Goal: Entertainment & Leisure: Consume media (video, audio)

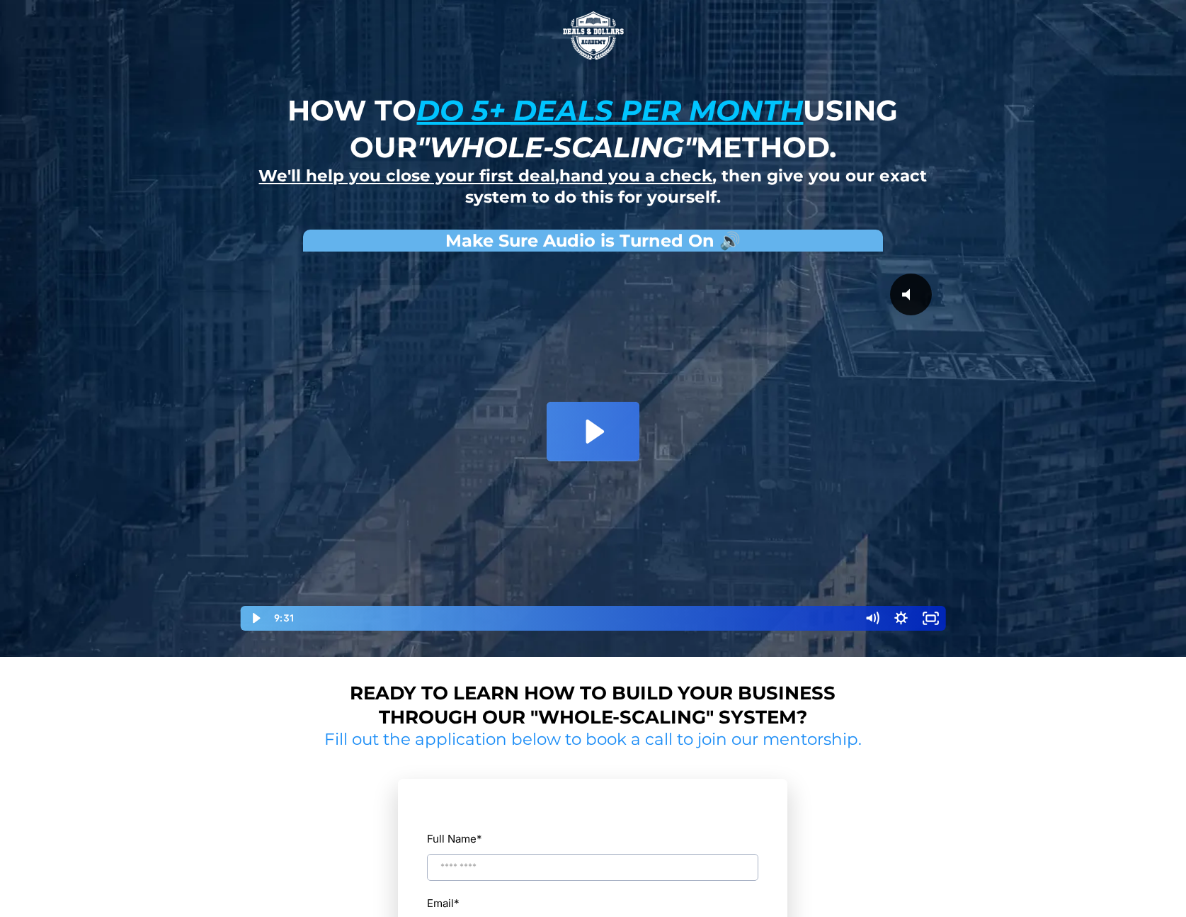
click at [590, 422] on icon "Play Video: David Choi - Whole-Scaling VSL V.2 (short)" at bounding box center [596, 431] width 18 height 24
click at [674, 380] on div at bounding box center [593, 445] width 708 height 373
click at [273, 618] on div "0:00 0:00" at bounding box center [563, 618] width 587 height 25
click at [452, 477] on div at bounding box center [593, 445] width 708 height 373
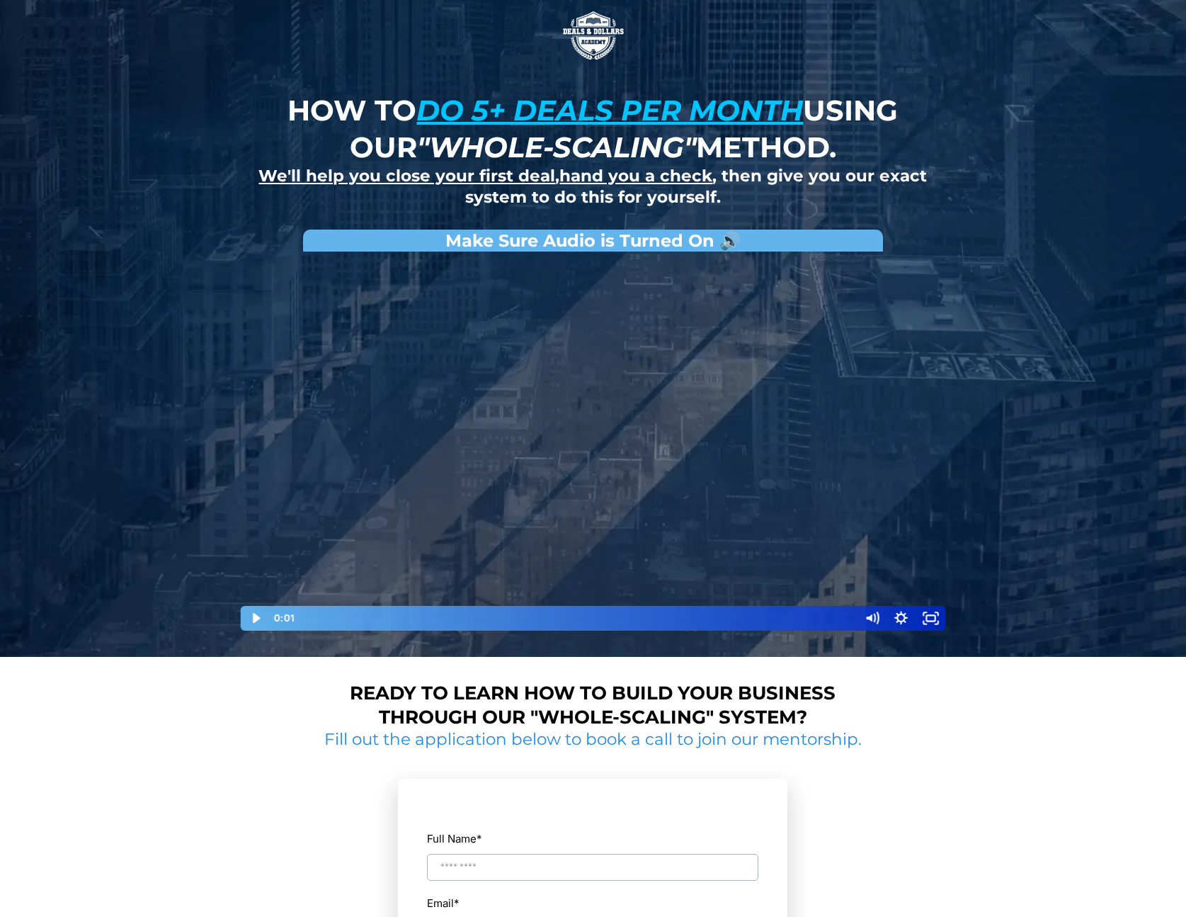
click at [452, 477] on div at bounding box center [593, 445] width 708 height 373
click at [391, 586] on div at bounding box center [593, 445] width 708 height 373
click at [485, 555] on div at bounding box center [593, 445] width 708 height 373
click at [550, 436] on div at bounding box center [593, 445] width 708 height 373
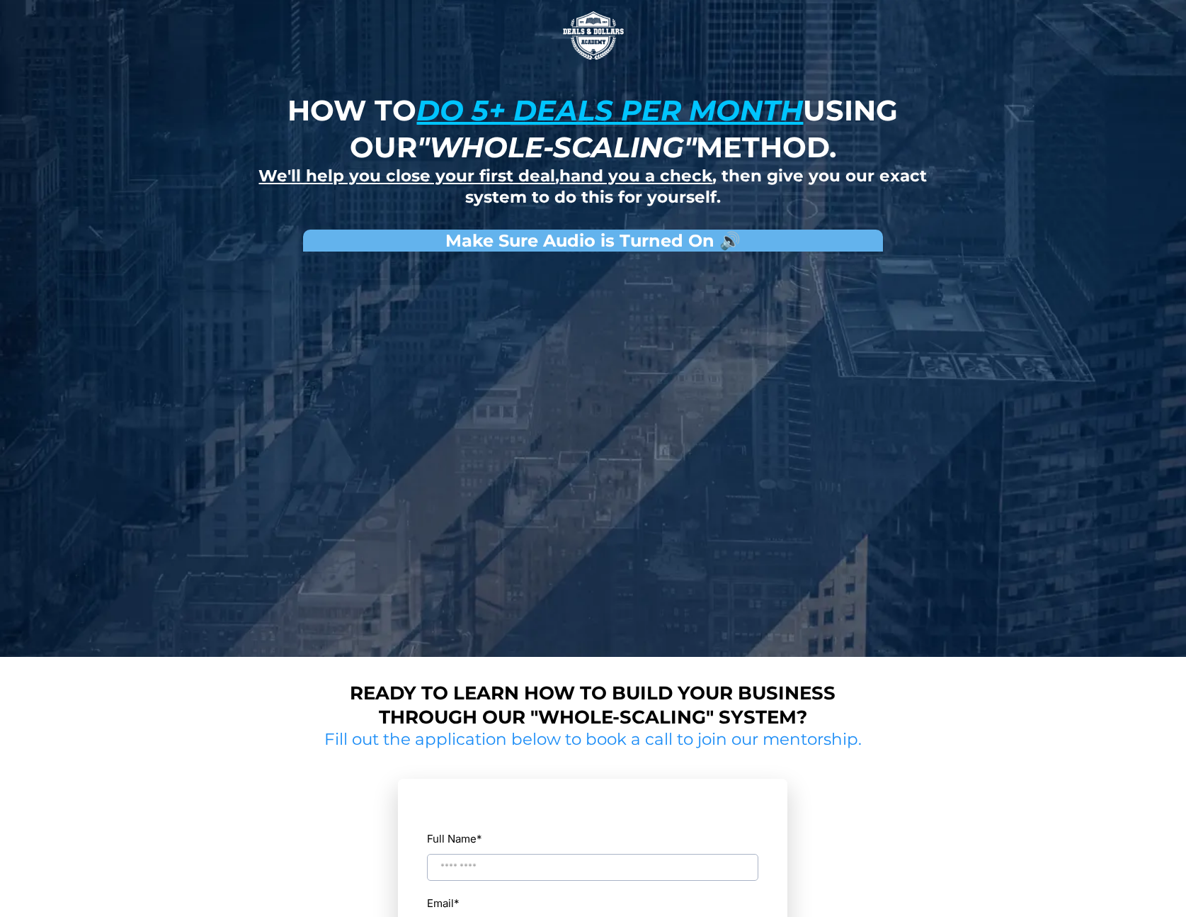
click at [550, 436] on div at bounding box center [593, 445] width 708 height 373
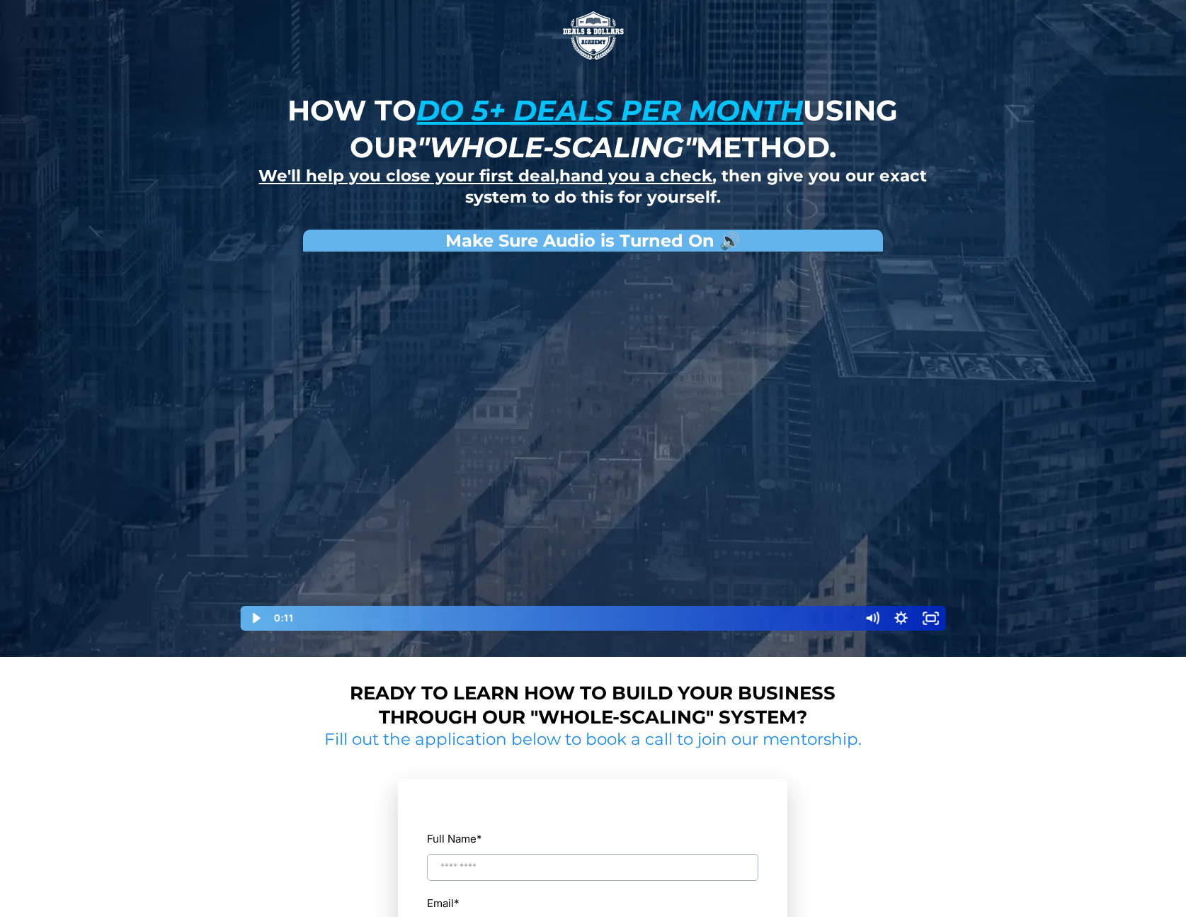
click at [514, 495] on div at bounding box center [593, 445] width 708 height 373
click at [321, 617] on div "0:17" at bounding box center [577, 618] width 545 height 25
click at [326, 617] on div "0:22" at bounding box center [577, 618] width 545 height 25
click at [330, 617] on div "Playbar" at bounding box center [330, 617] width 9 height 9
click at [336, 618] on div "0:33" at bounding box center [577, 618] width 545 height 25
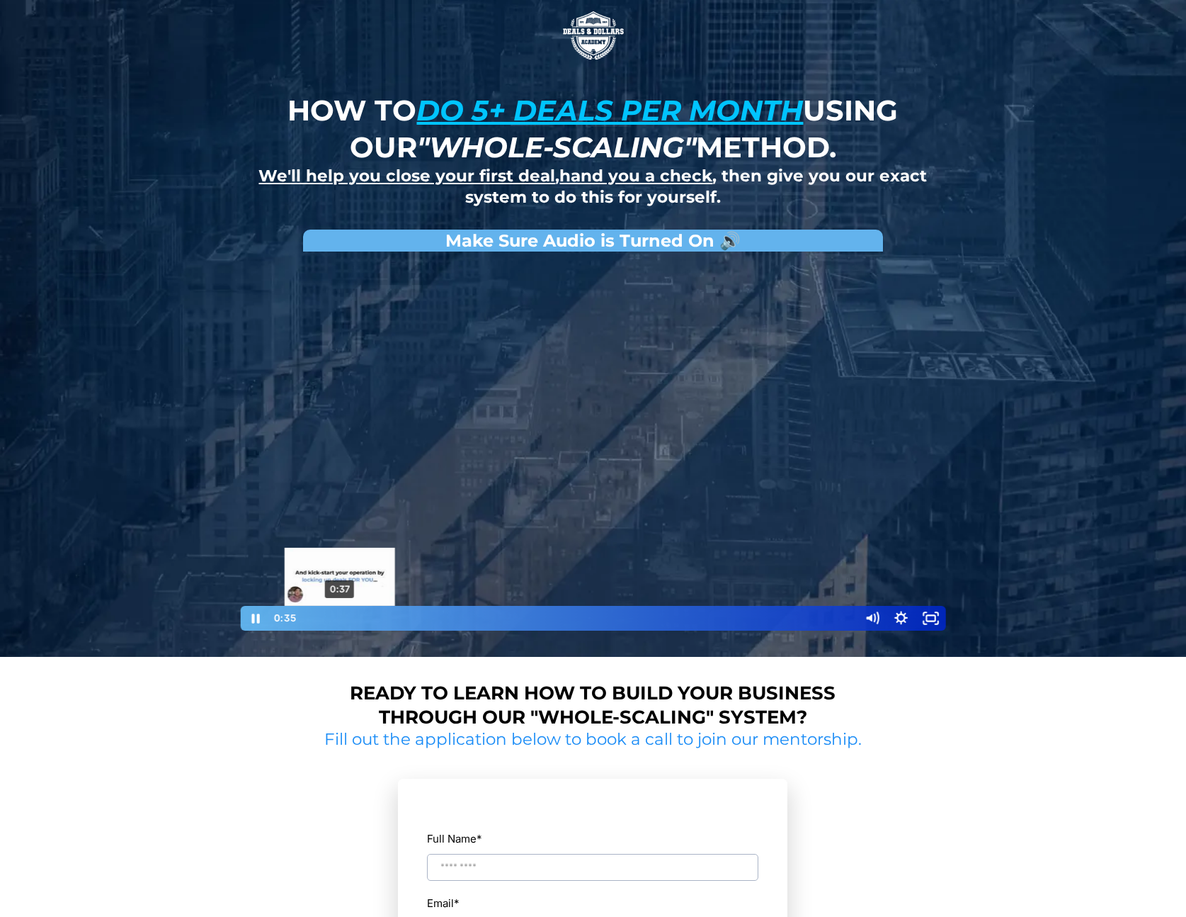
click at [340, 617] on div "Playbar" at bounding box center [338, 617] width 9 height 9
click at [344, 616] on div "Playbar" at bounding box center [343, 617] width 9 height 9
click at [350, 616] on div "0:47" at bounding box center [577, 618] width 545 height 25
click at [349, 535] on div at bounding box center [593, 445] width 708 height 373
click at [259, 618] on div "0:12 0:12" at bounding box center [593, 618] width 705 height 25
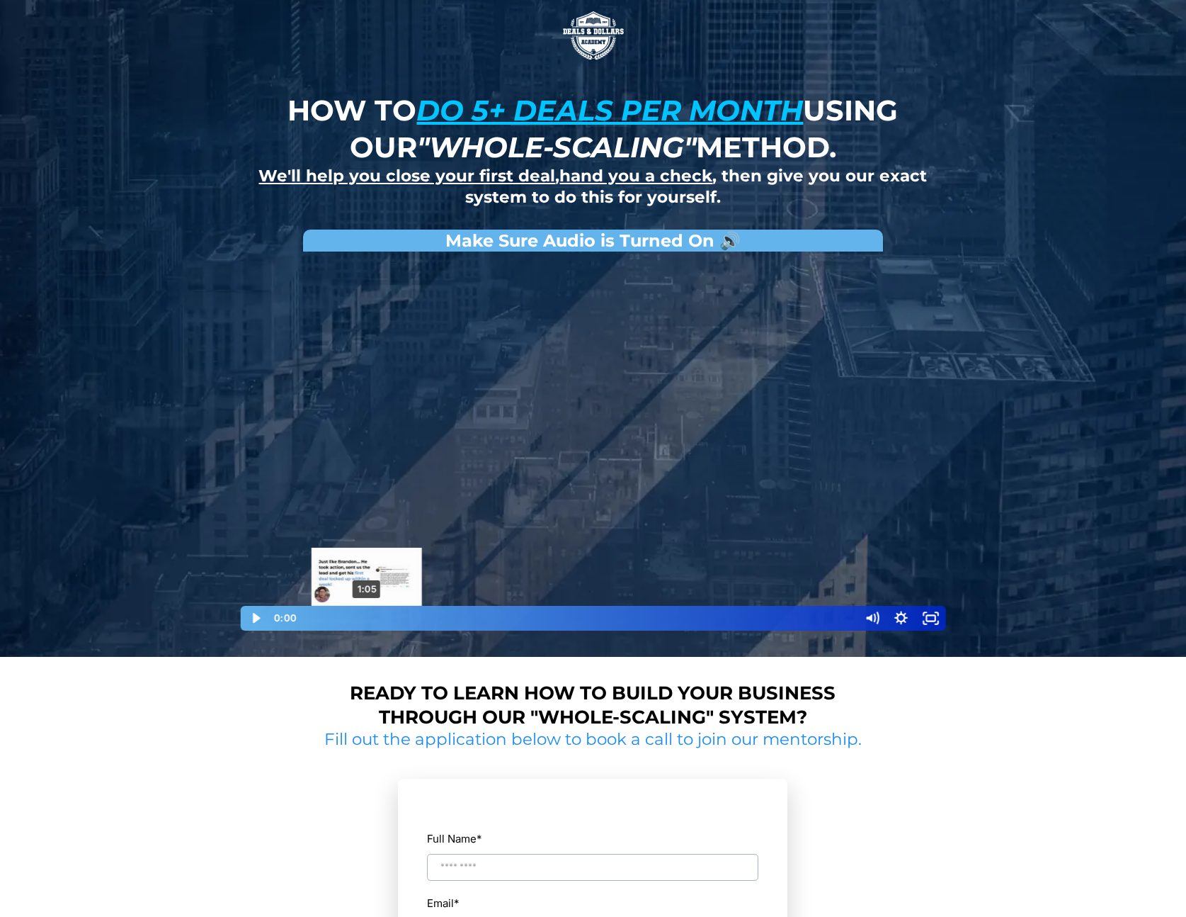
click at [367, 615] on div "1:05" at bounding box center [577, 618] width 545 height 25
click at [389, 514] on div at bounding box center [593, 445] width 708 height 373
click at [370, 616] on div "1:08" at bounding box center [577, 618] width 545 height 25
click at [547, 519] on div at bounding box center [593, 445] width 708 height 373
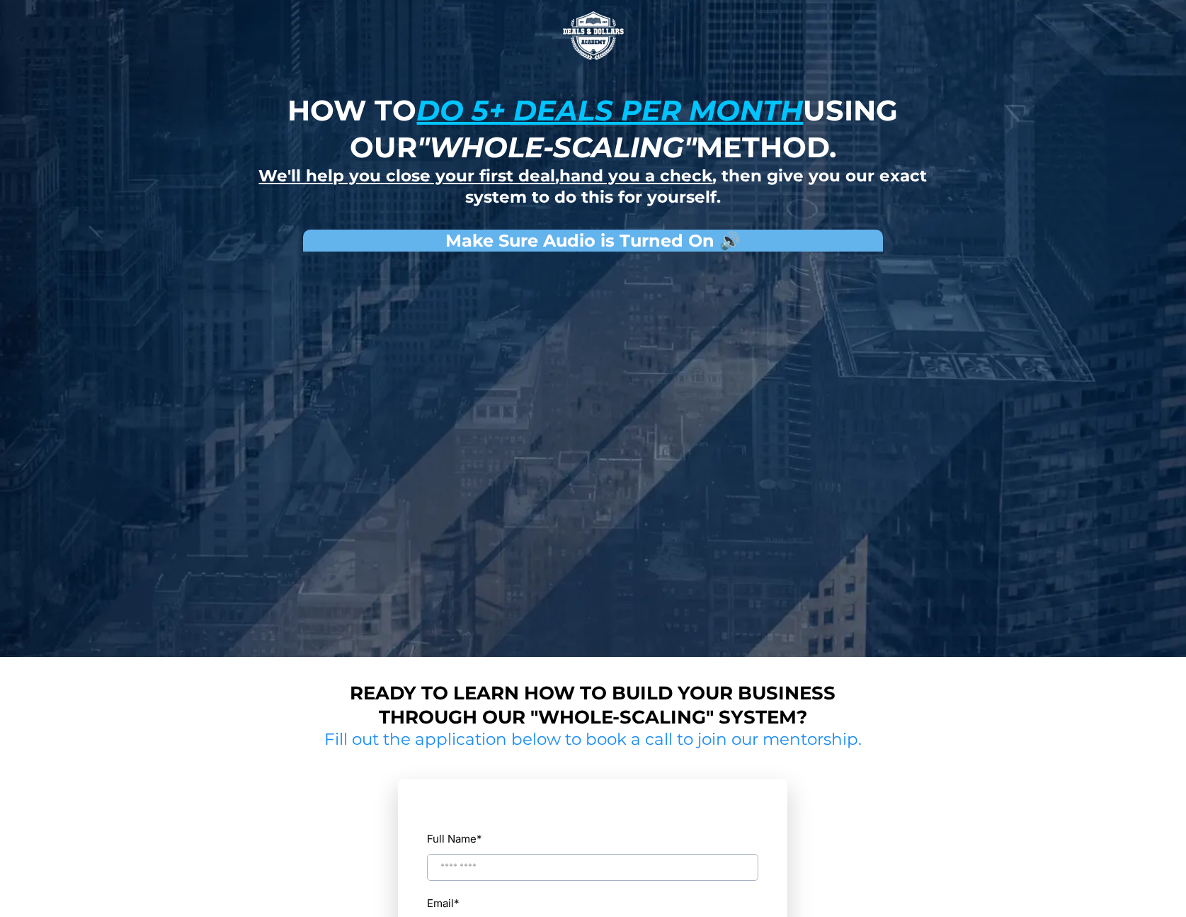
click at [547, 519] on div at bounding box center [593, 445] width 708 height 373
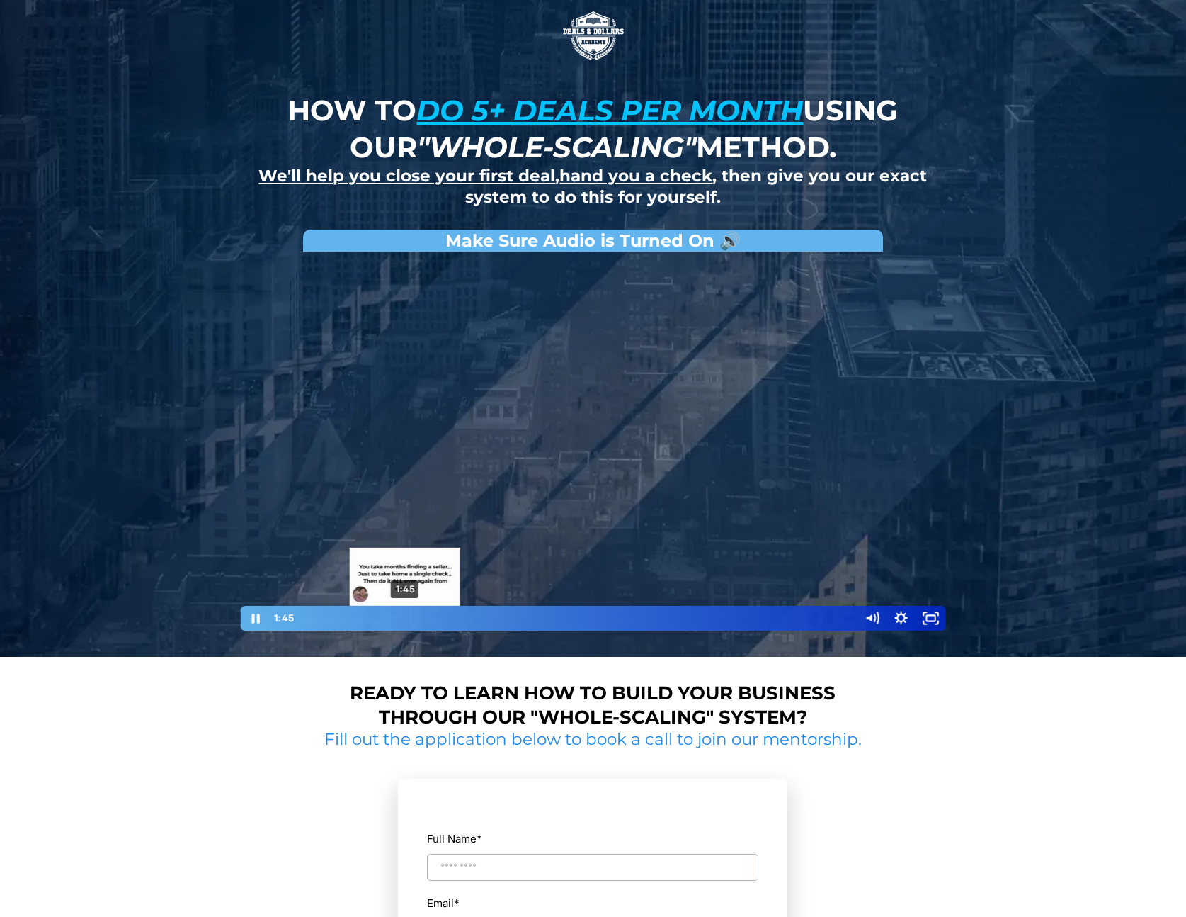
click at [405, 618] on div "1:45" at bounding box center [577, 618] width 545 height 25
click at [405, 618] on div "Playbar" at bounding box center [406, 617] width 9 height 9
click at [883, 529] on div at bounding box center [593, 445] width 708 height 373
click at [697, 494] on div at bounding box center [593, 445] width 708 height 373
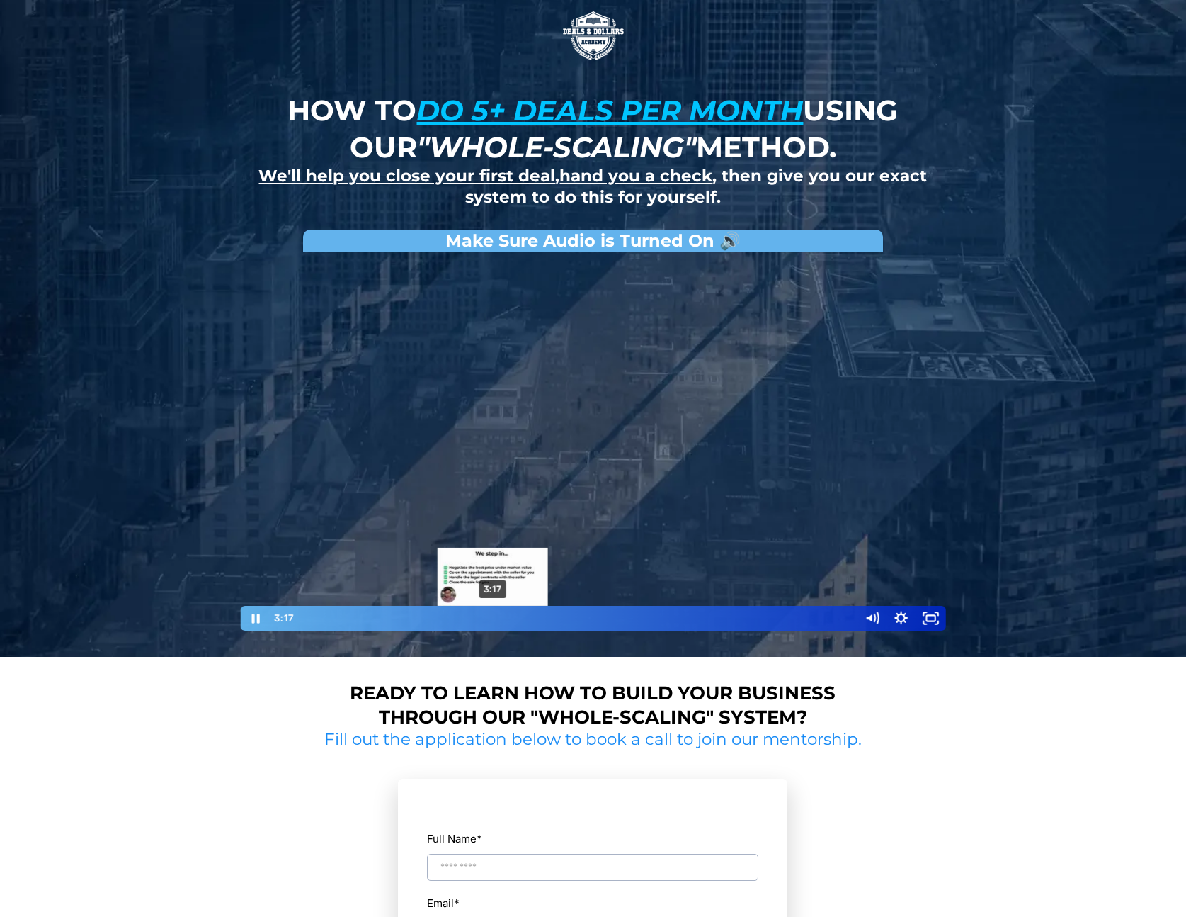
click at [493, 618] on div "Playbar" at bounding box center [493, 617] width 9 height 9
click at [489, 618] on div "Playbar" at bounding box center [493, 617] width 9 height 9
click at [600, 528] on div at bounding box center [593, 445] width 708 height 373
click at [481, 502] on div at bounding box center [593, 445] width 708 height 373
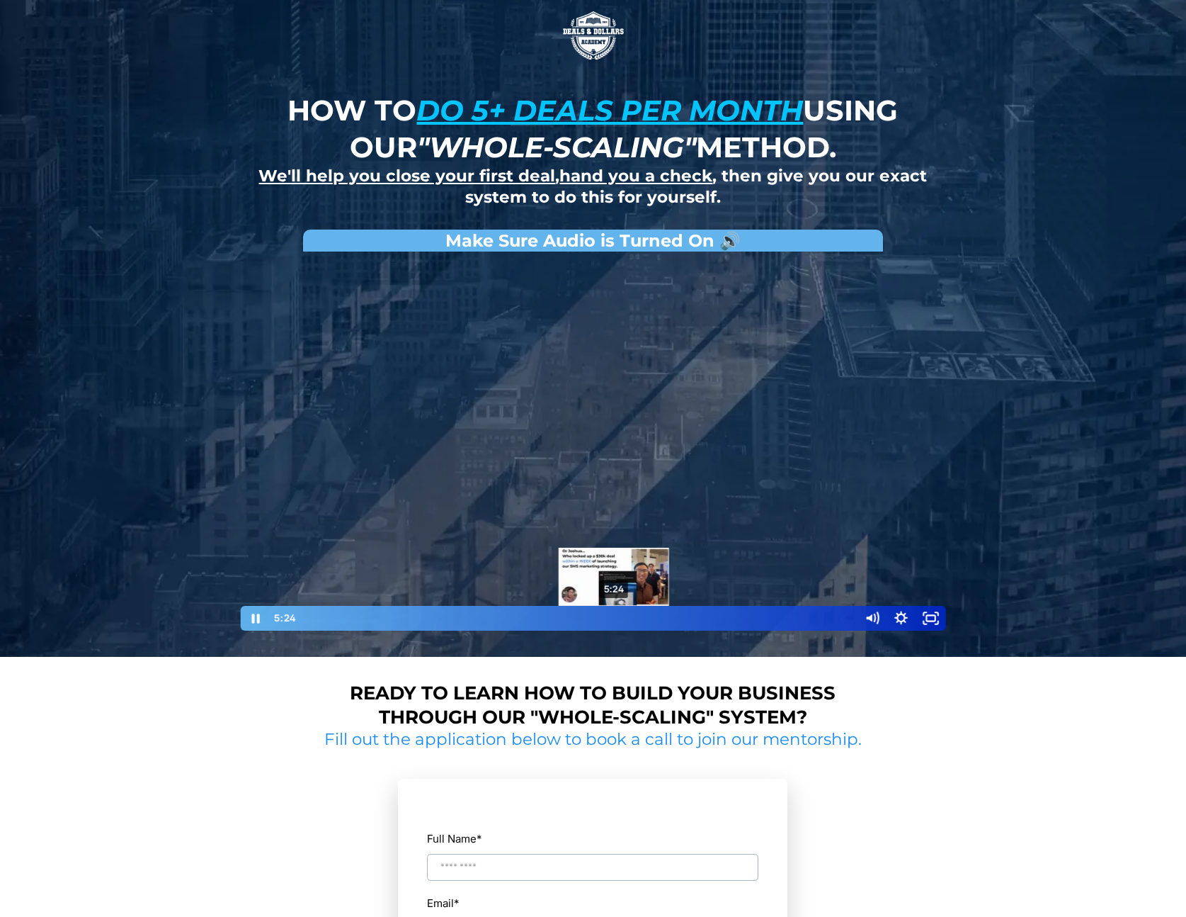
click at [614, 619] on div "Playbar" at bounding box center [613, 617] width 9 height 9
click at [583, 535] on div at bounding box center [593, 445] width 708 height 373
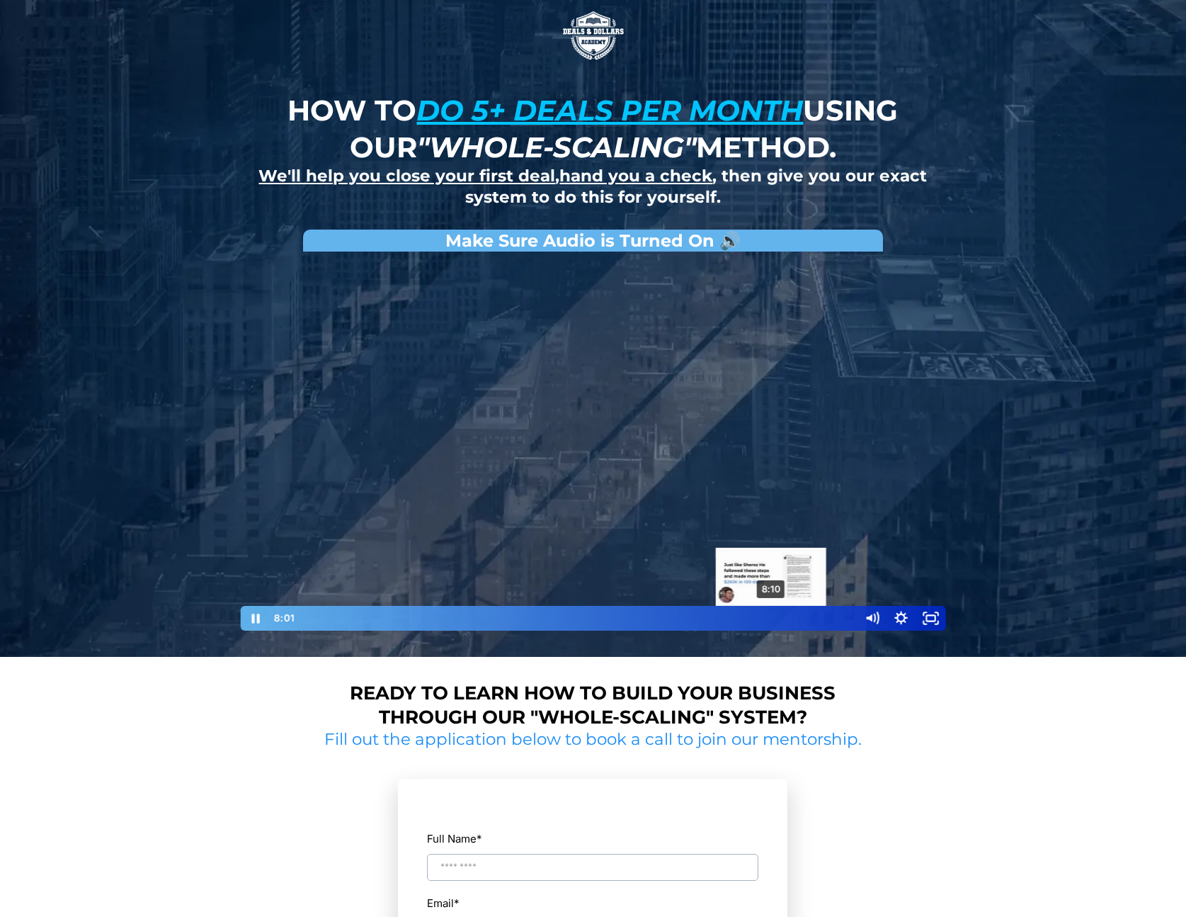
click at [772, 618] on div "8:10" at bounding box center [577, 618] width 545 height 25
click at [555, 523] on div at bounding box center [593, 445] width 708 height 373
click at [817, 555] on div at bounding box center [593, 445] width 708 height 373
click at [808, 613] on div "8:47" at bounding box center [577, 618] width 545 height 25
click at [820, 613] on div "9:00" at bounding box center [577, 618] width 545 height 25
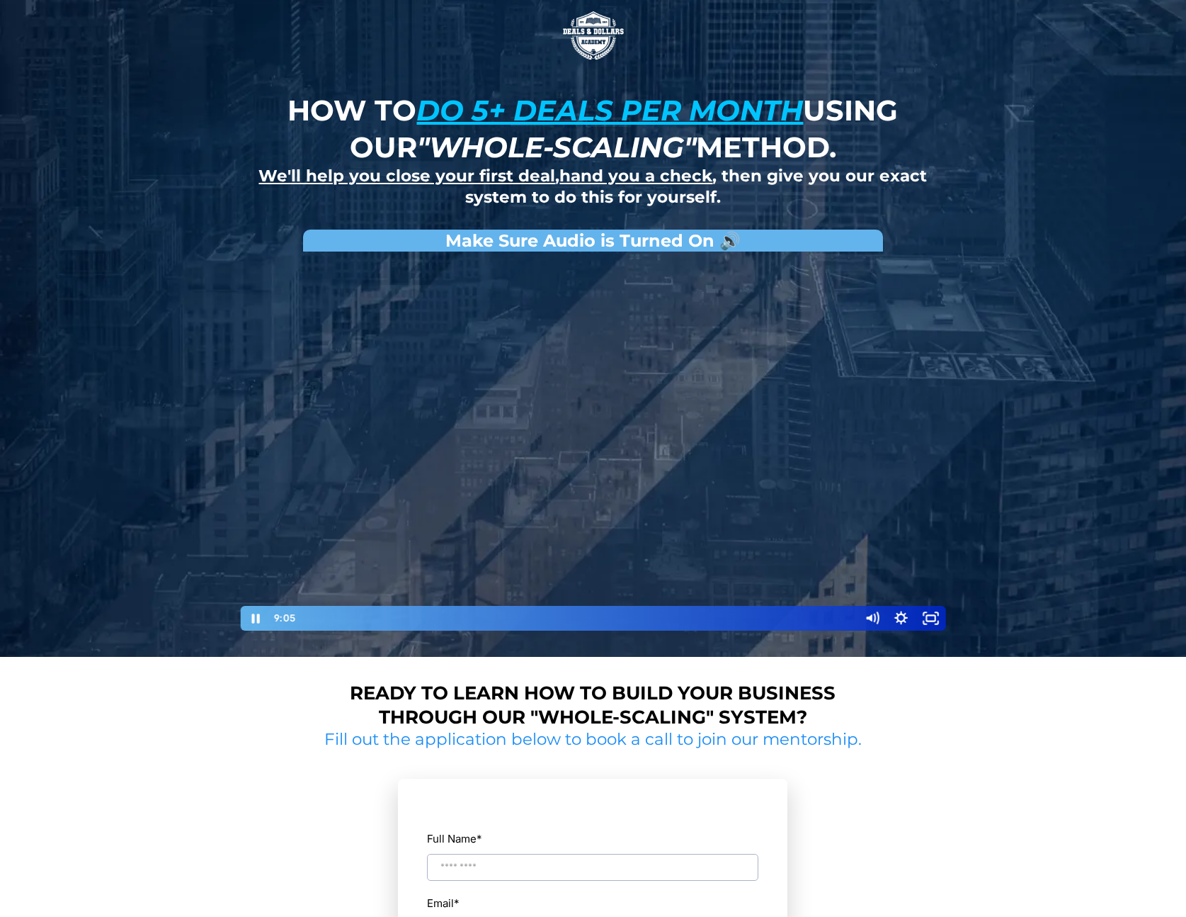
click at [893, 492] on div at bounding box center [593, 445] width 708 height 373
click at [820, 618] on div "Playbar" at bounding box center [824, 617] width 9 height 9
click at [844, 534] on div at bounding box center [593, 445] width 708 height 373
click at [781, 475] on div at bounding box center [593, 445] width 708 height 373
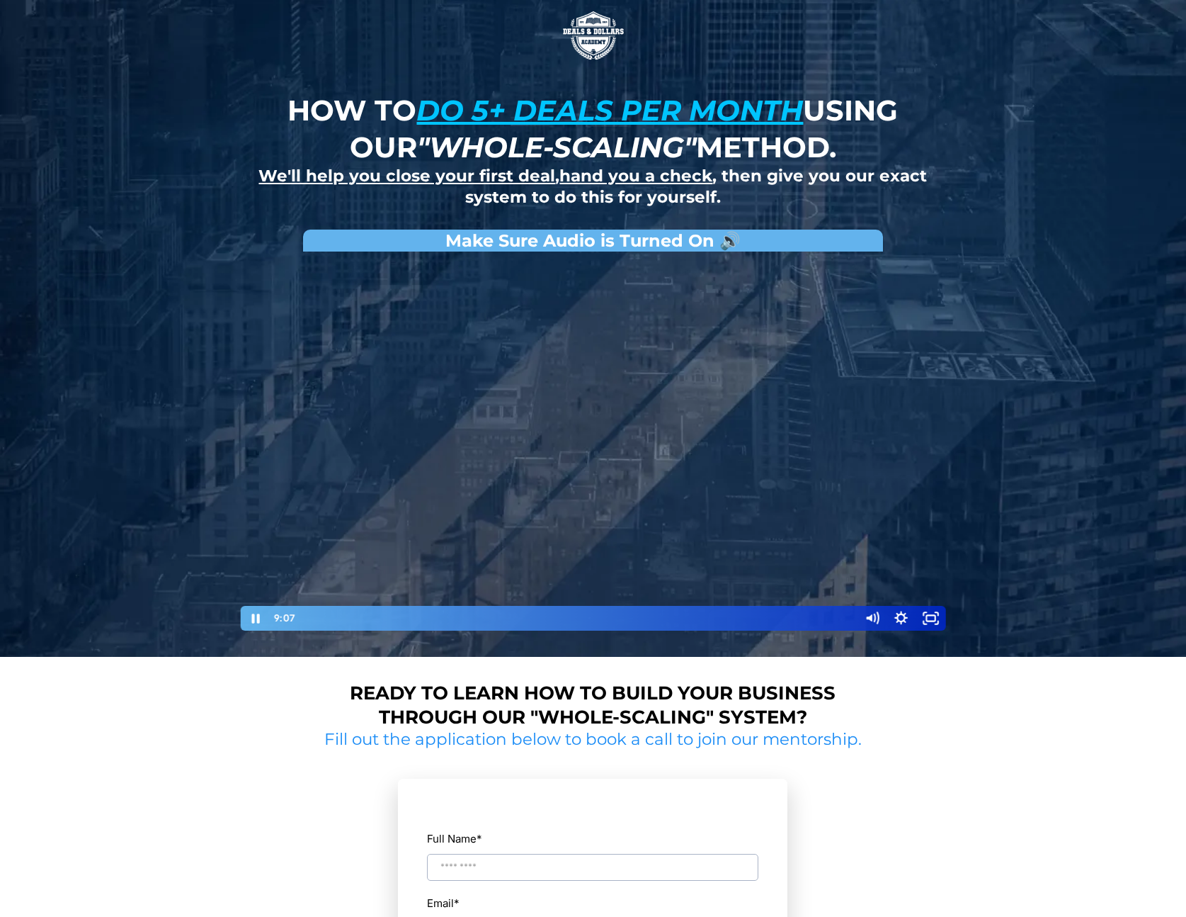
click at [796, 544] on div at bounding box center [593, 445] width 708 height 373
click at [831, 555] on div at bounding box center [593, 445] width 708 height 373
click at [841, 616] on div "9:21" at bounding box center [577, 618] width 545 height 25
click at [878, 465] on div at bounding box center [593, 445] width 708 height 373
click at [878, 462] on div at bounding box center [593, 445] width 708 height 373
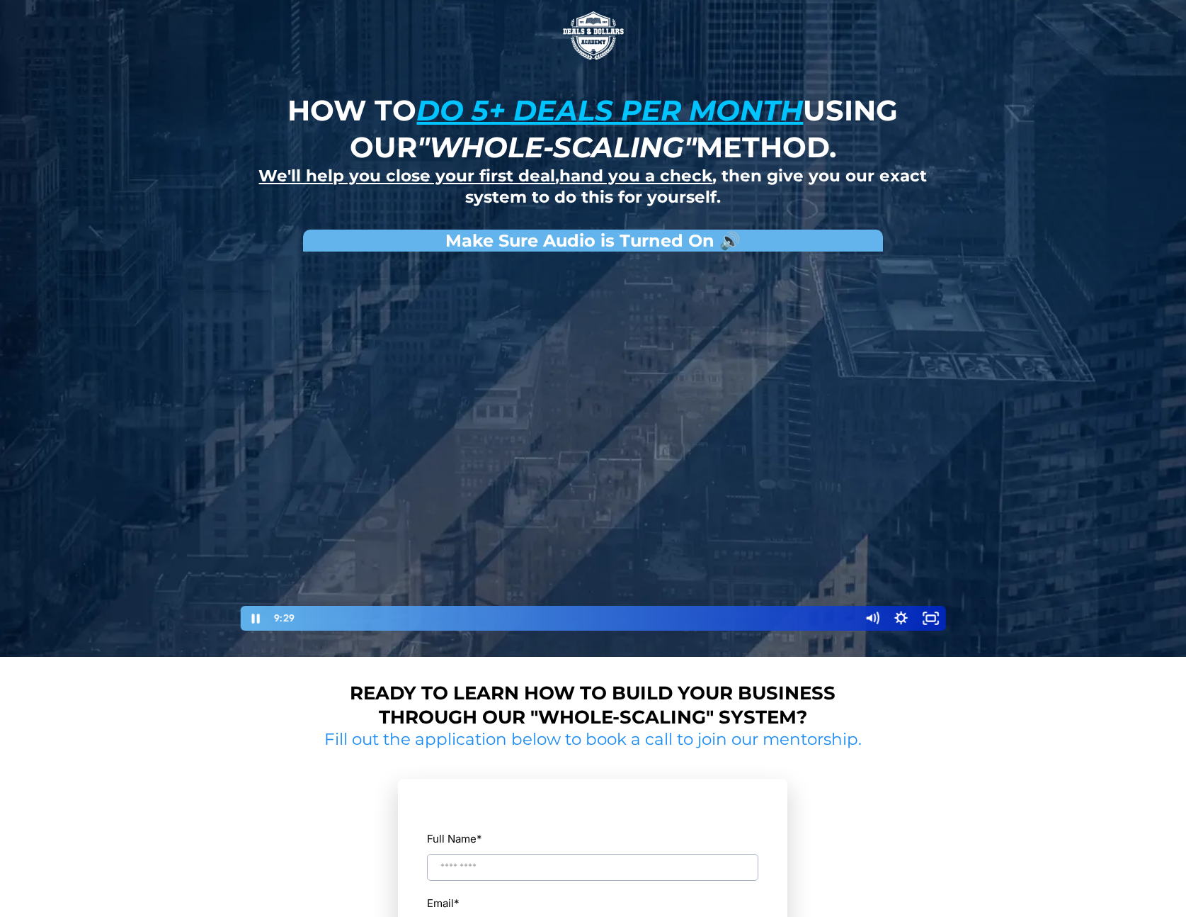
click at [878, 462] on div at bounding box center [593, 445] width 708 height 373
click at [846, 616] on div "Playbar" at bounding box center [847, 617] width 9 height 9
click at [846, 616] on div "Playbar" at bounding box center [846, 617] width 9 height 9
click at [845, 617] on div "Playbar" at bounding box center [846, 617] width 9 height 9
click at [844, 618] on div "Playbar" at bounding box center [843, 617] width 9 height 9
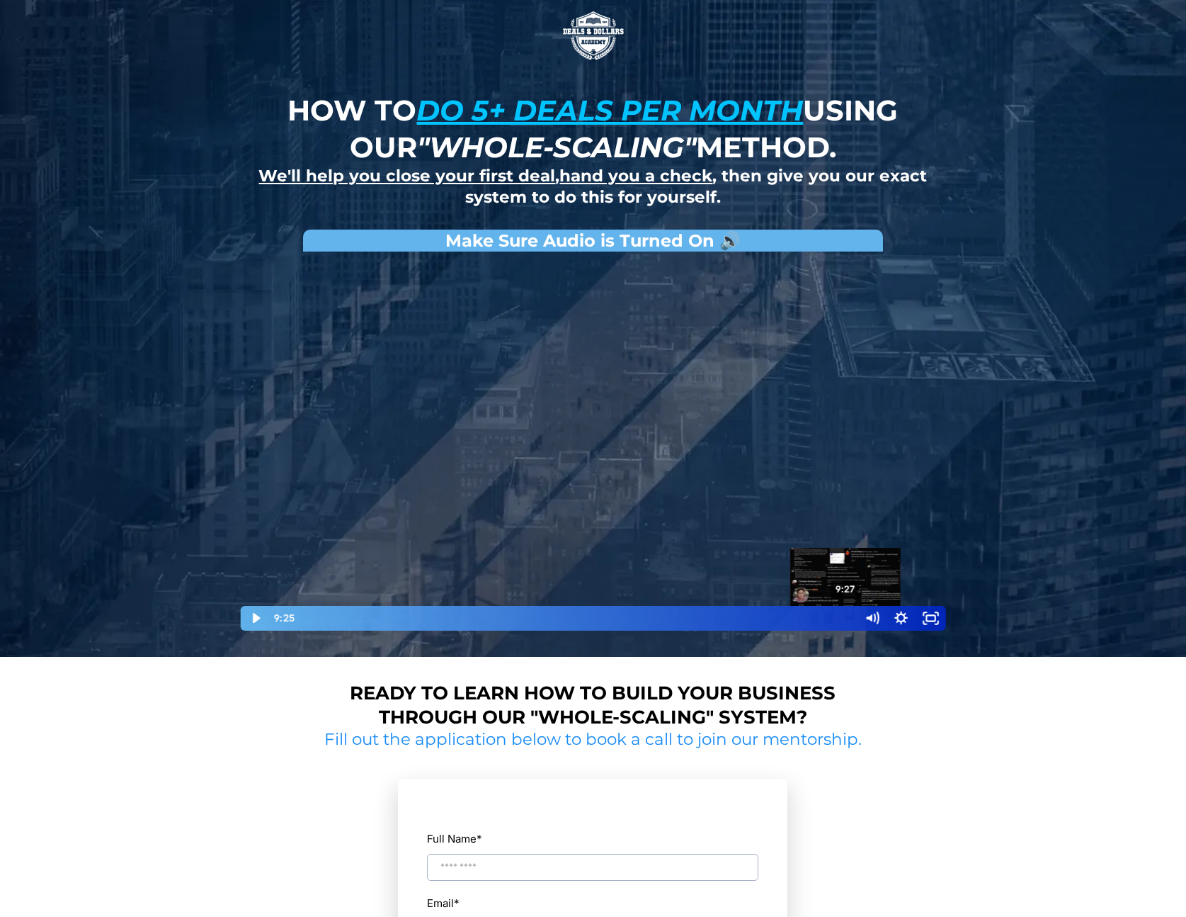
click at [846, 617] on div "Playbar" at bounding box center [843, 617] width 9 height 9
click at [849, 616] on div "Playbar" at bounding box center [846, 617] width 9 height 9
click at [846, 618] on div "Playbar" at bounding box center [848, 617] width 9 height 9
click at [845, 617] on div "Playbar" at bounding box center [844, 617] width 9 height 9
click at [843, 617] on div "Playbar" at bounding box center [844, 617] width 9 height 9
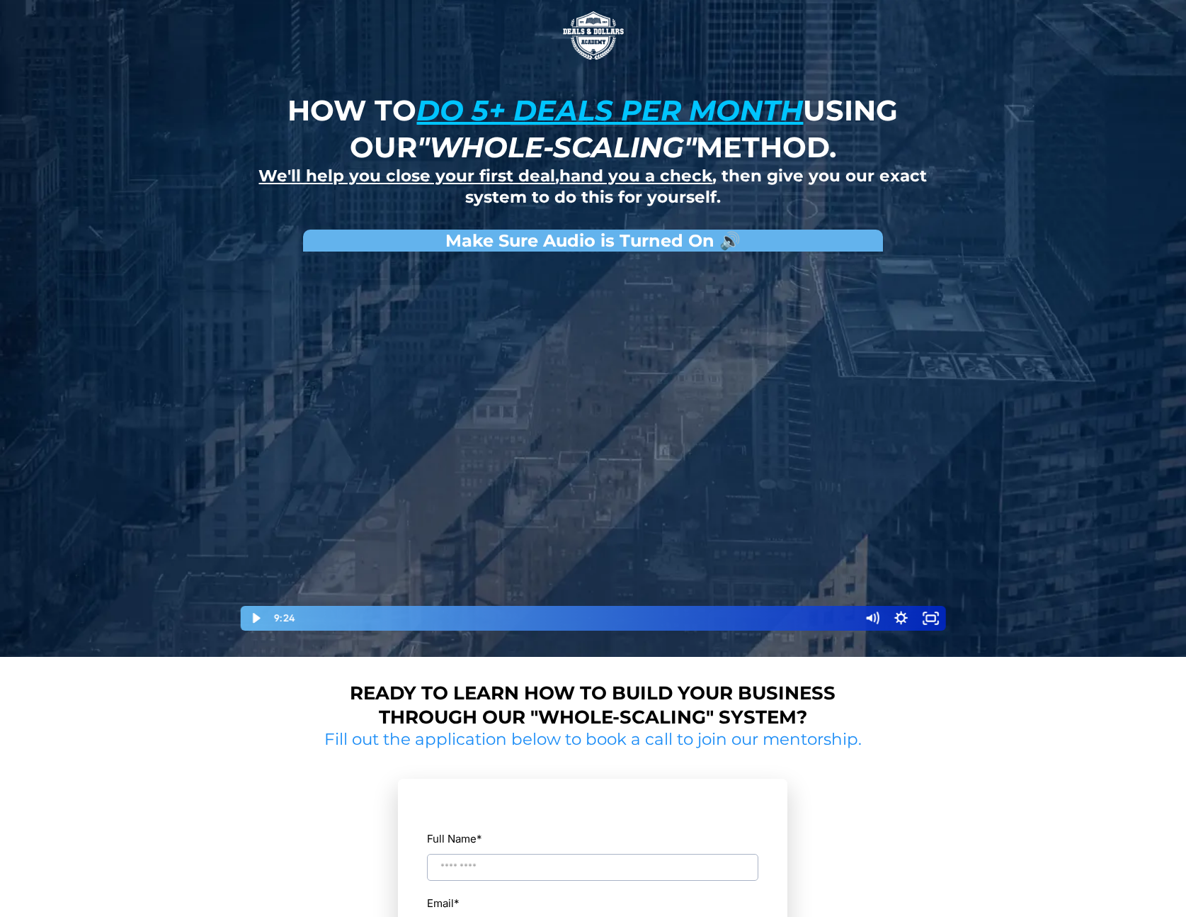
click at [838, 565] on div at bounding box center [593, 445] width 708 height 373
click at [839, 543] on div at bounding box center [593, 445] width 708 height 373
click at [579, 617] on div "4:48" at bounding box center [577, 618] width 545 height 25
